Goal: Transaction & Acquisition: Purchase product/service

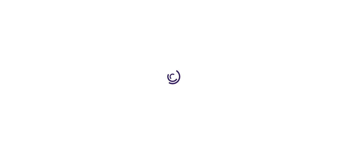
select select "ID"
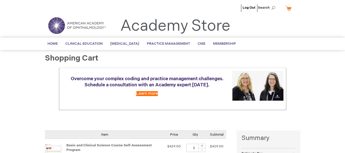
click at [287, 8] on link "My Cart" at bounding box center [290, 8] width 12 height 9
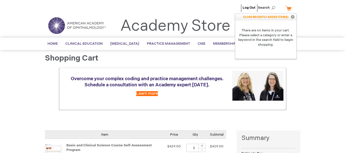
click at [316, 31] on header "Log Out Search My Cart CLOSE RECENTLY ADDED ITEM(S) Close There are no items in…" at bounding box center [172, 18] width 345 height 37
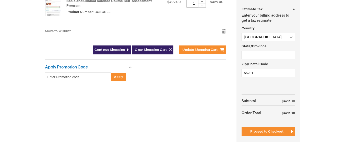
scroll to position [153, 0]
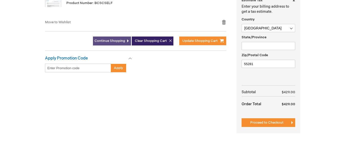
click at [116, 39] on span "Continue Shopping" at bounding box center [109, 41] width 31 height 4
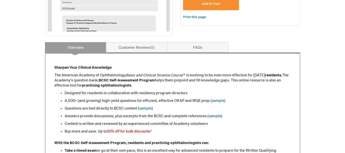
scroll to position [153, 0]
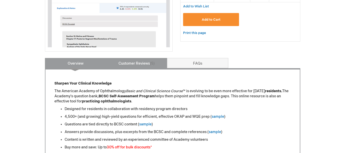
click at [140, 64] on link "Customer Reviews 5" at bounding box center [136, 63] width 61 height 10
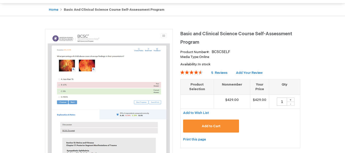
scroll to position [0, 0]
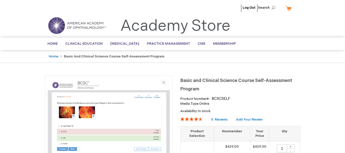
click at [288, 6] on link "My Cart" at bounding box center [290, 8] width 12 height 9
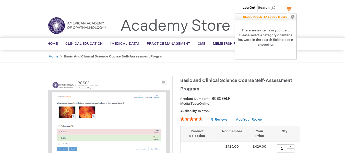
click at [290, 8] on link "My Cart" at bounding box center [290, 8] width 12 height 9
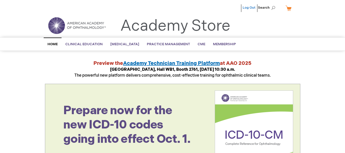
click at [250, 6] on link "Log Out" at bounding box center [248, 8] width 13 height 4
